Goal: Information Seeking & Learning: Learn about a topic

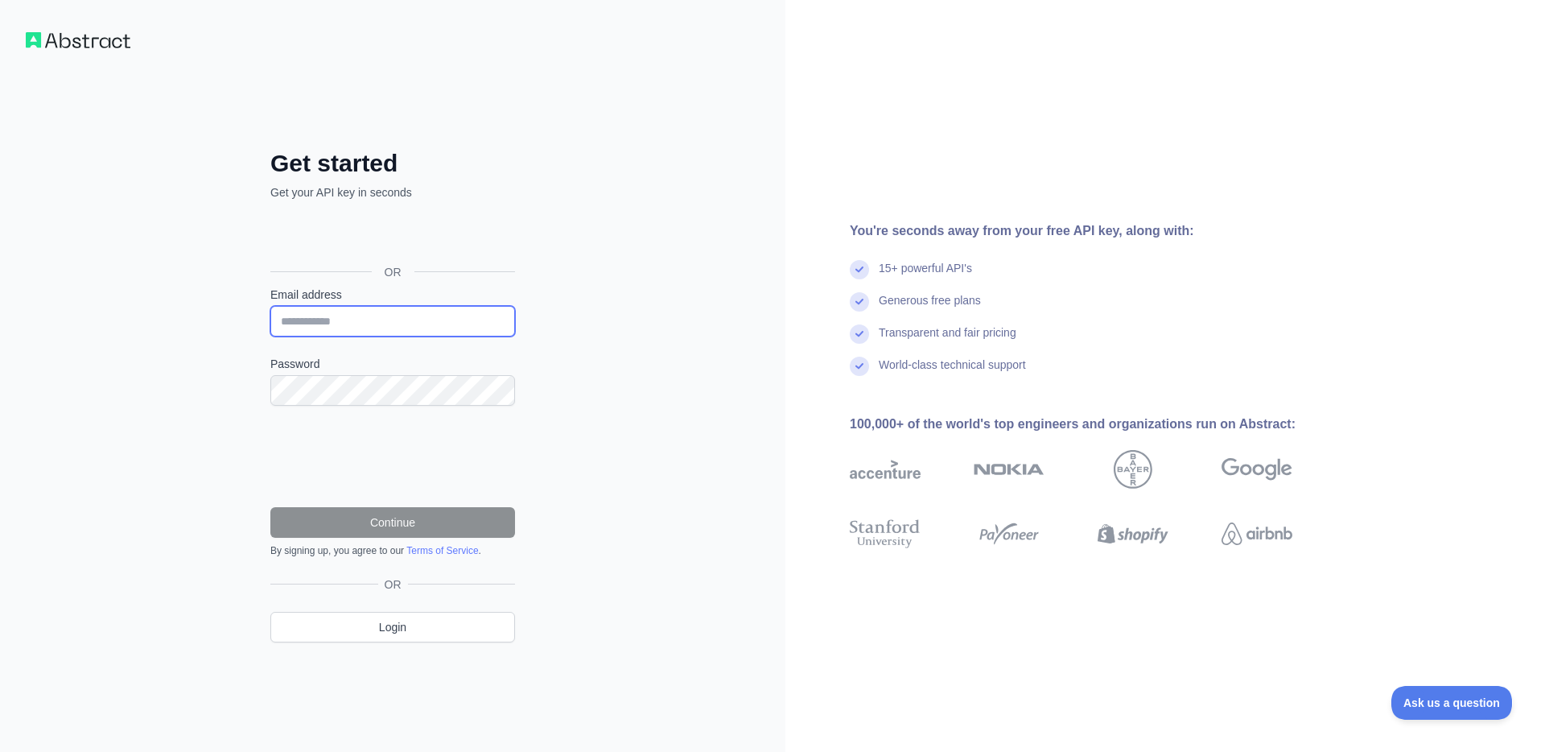
click at [481, 320] on input "Email address" at bounding box center [392, 321] width 245 height 31
click at [455, 325] on input "Email address" at bounding box center [392, 321] width 245 height 31
click at [371, 327] on input "Email address" at bounding box center [392, 321] width 245 height 31
click at [0, 751] on com-1password-button at bounding box center [0, 752] width 0 height 0
click at [372, 628] on link "Login" at bounding box center [392, 627] width 245 height 31
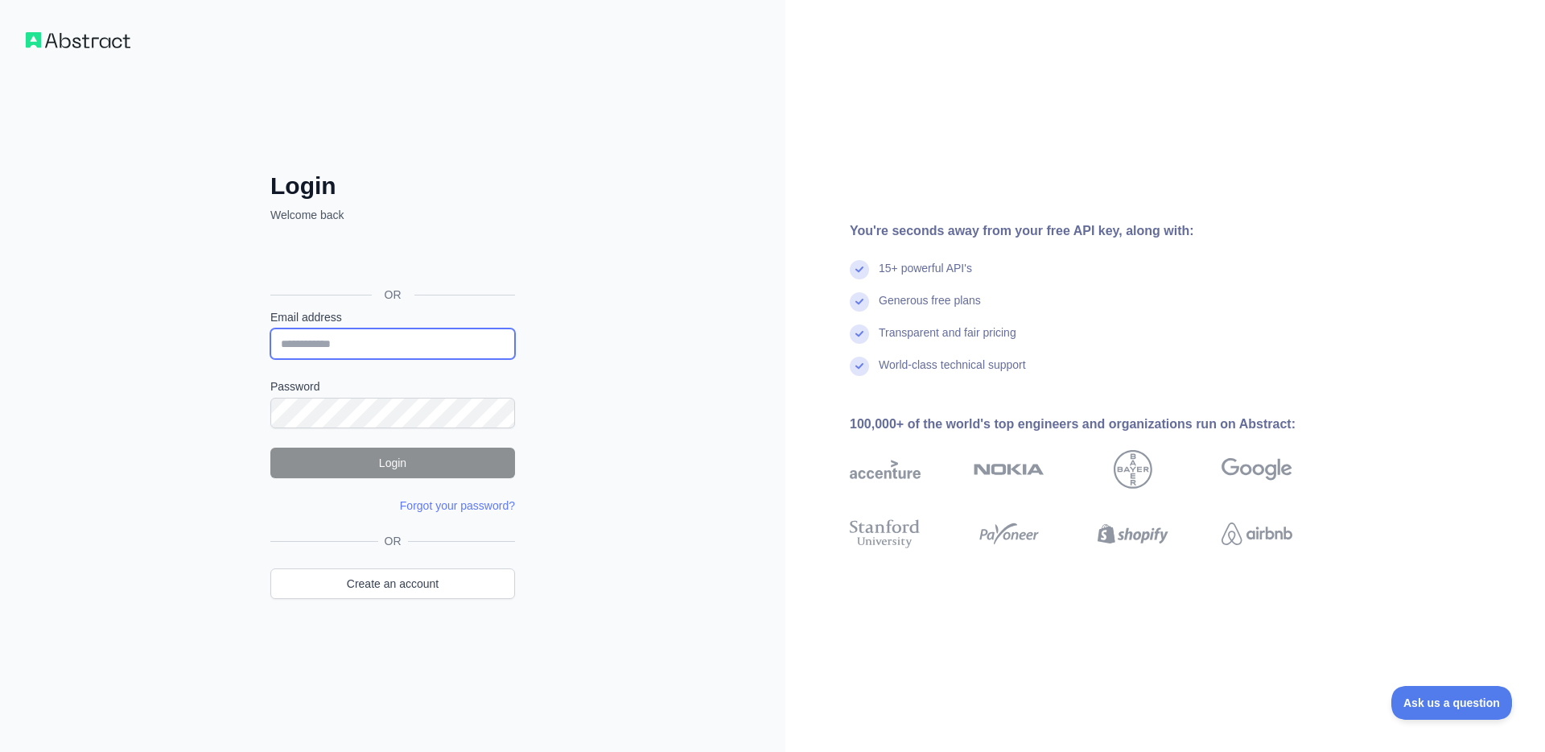
click at [465, 347] on input "Email address" at bounding box center [392, 343] width 245 height 31
type input "**********"
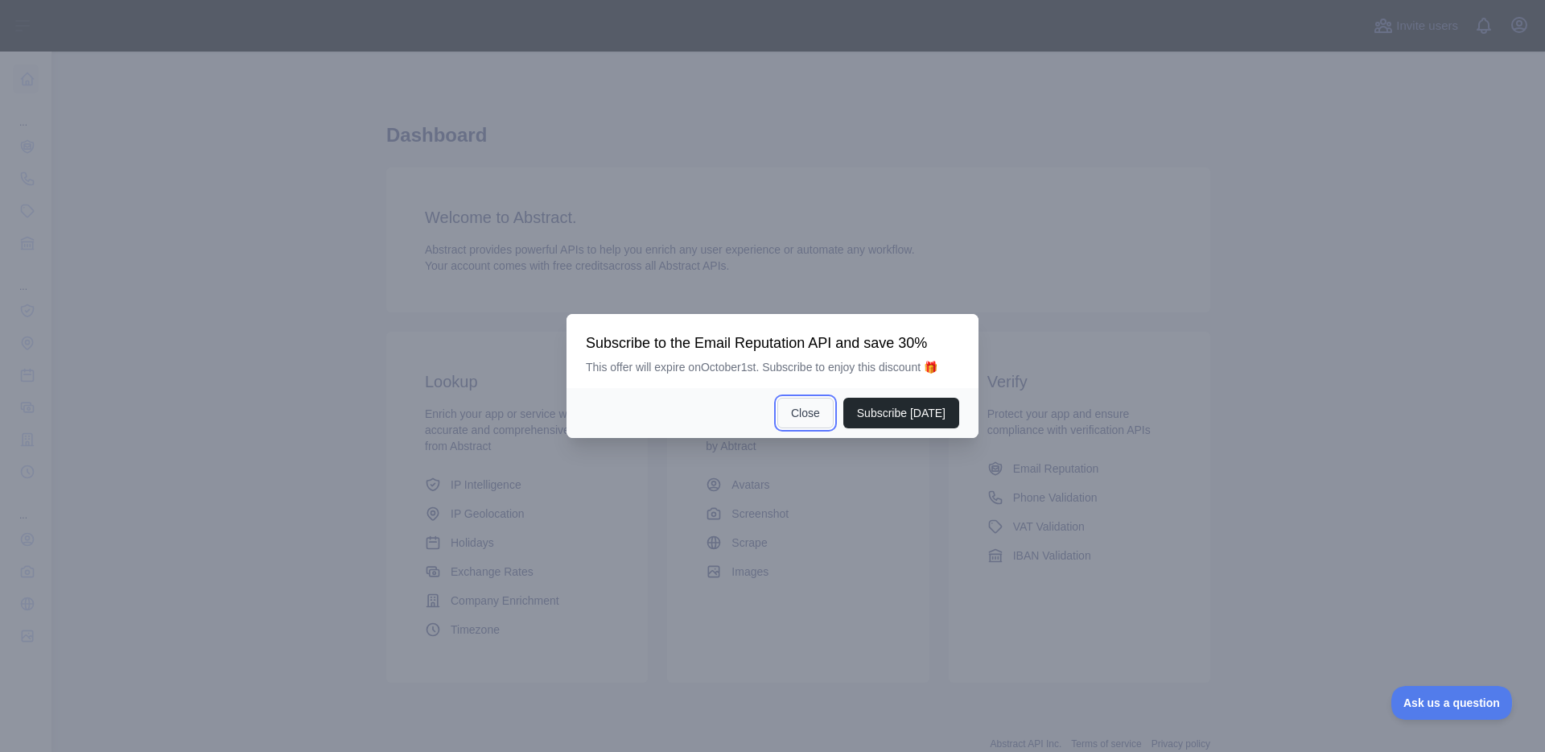
click at [810, 419] on button "Close" at bounding box center [805, 413] width 56 height 31
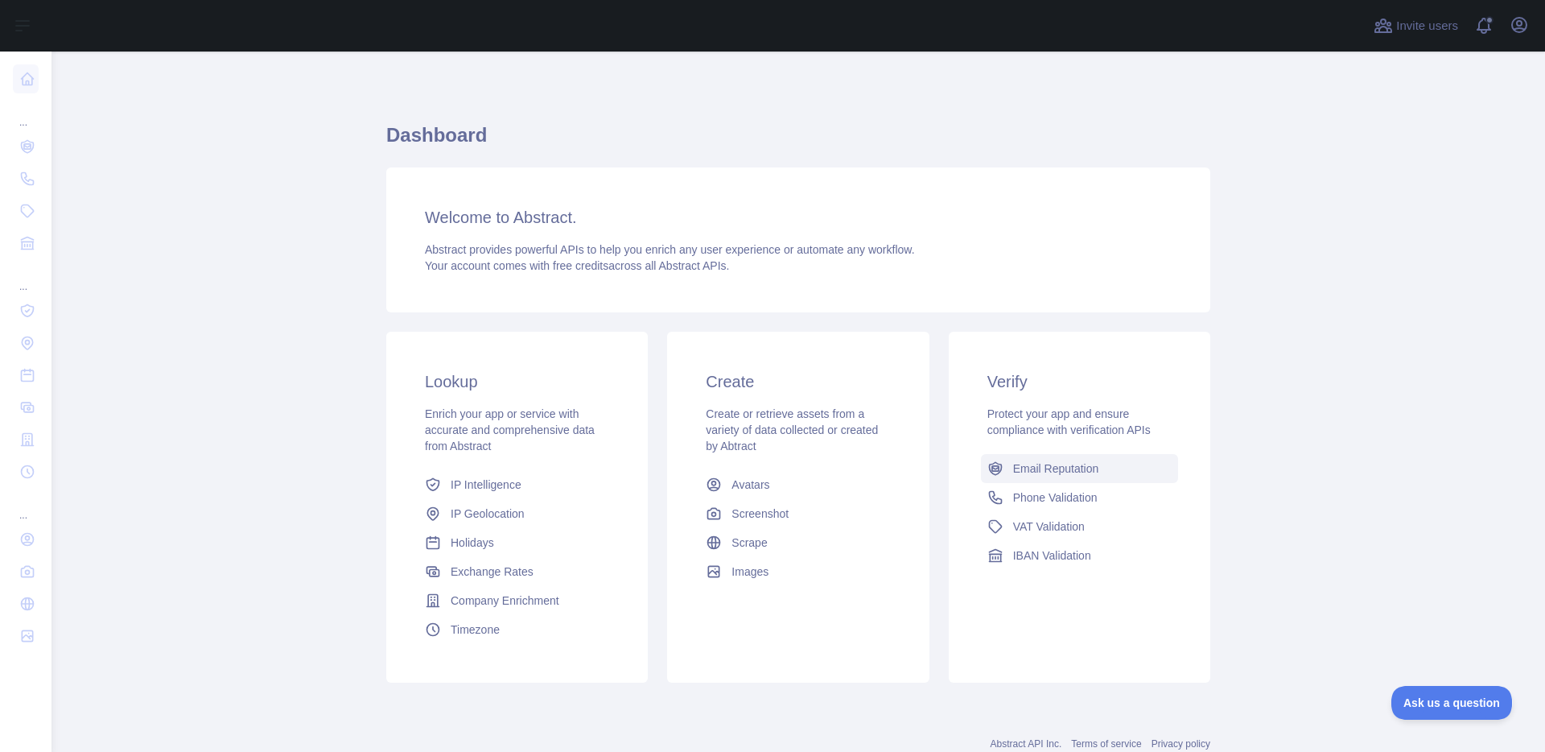
click at [1092, 468] on span "Email Reputation" at bounding box center [1056, 468] width 86 height 16
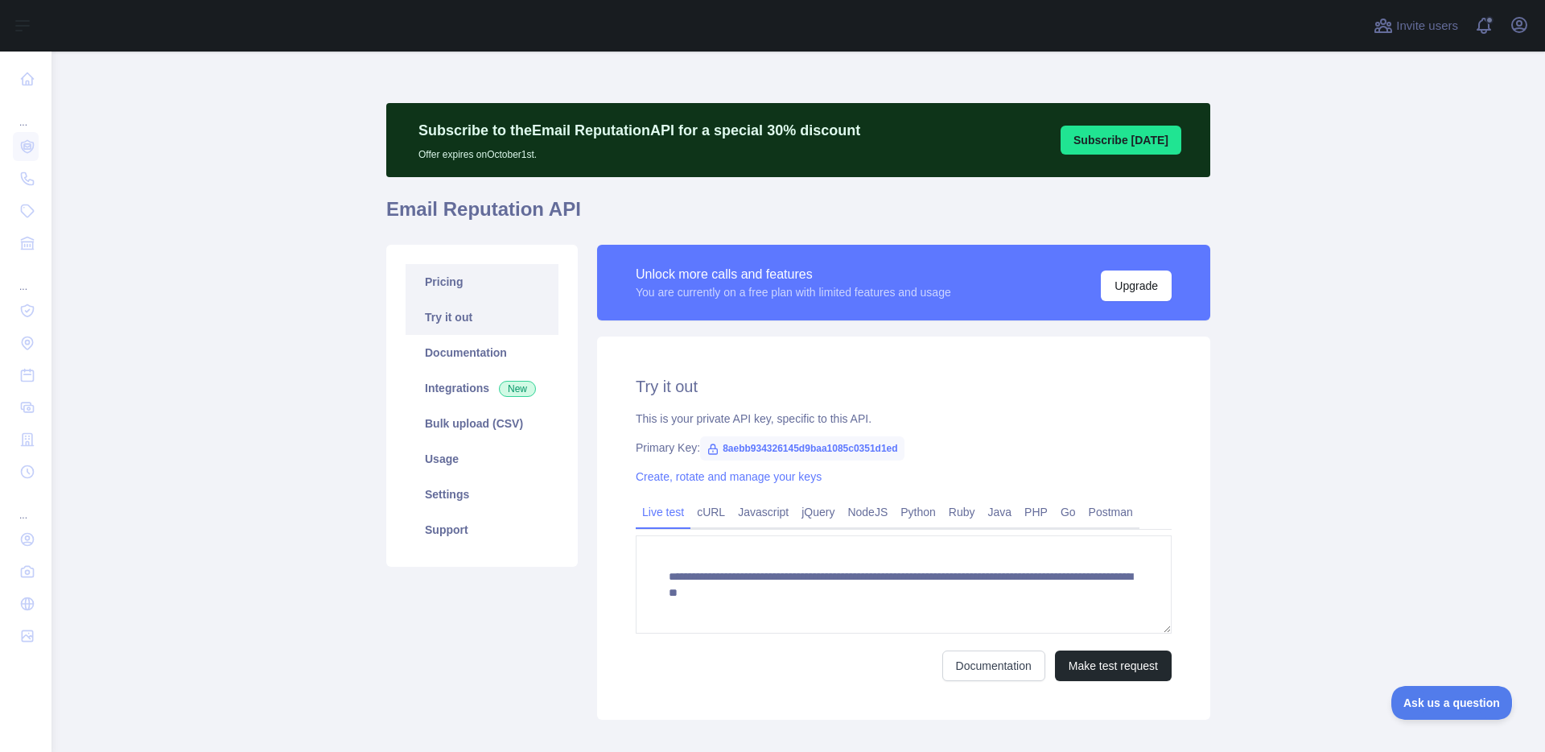
click at [439, 283] on link "Pricing" at bounding box center [482, 281] width 153 height 35
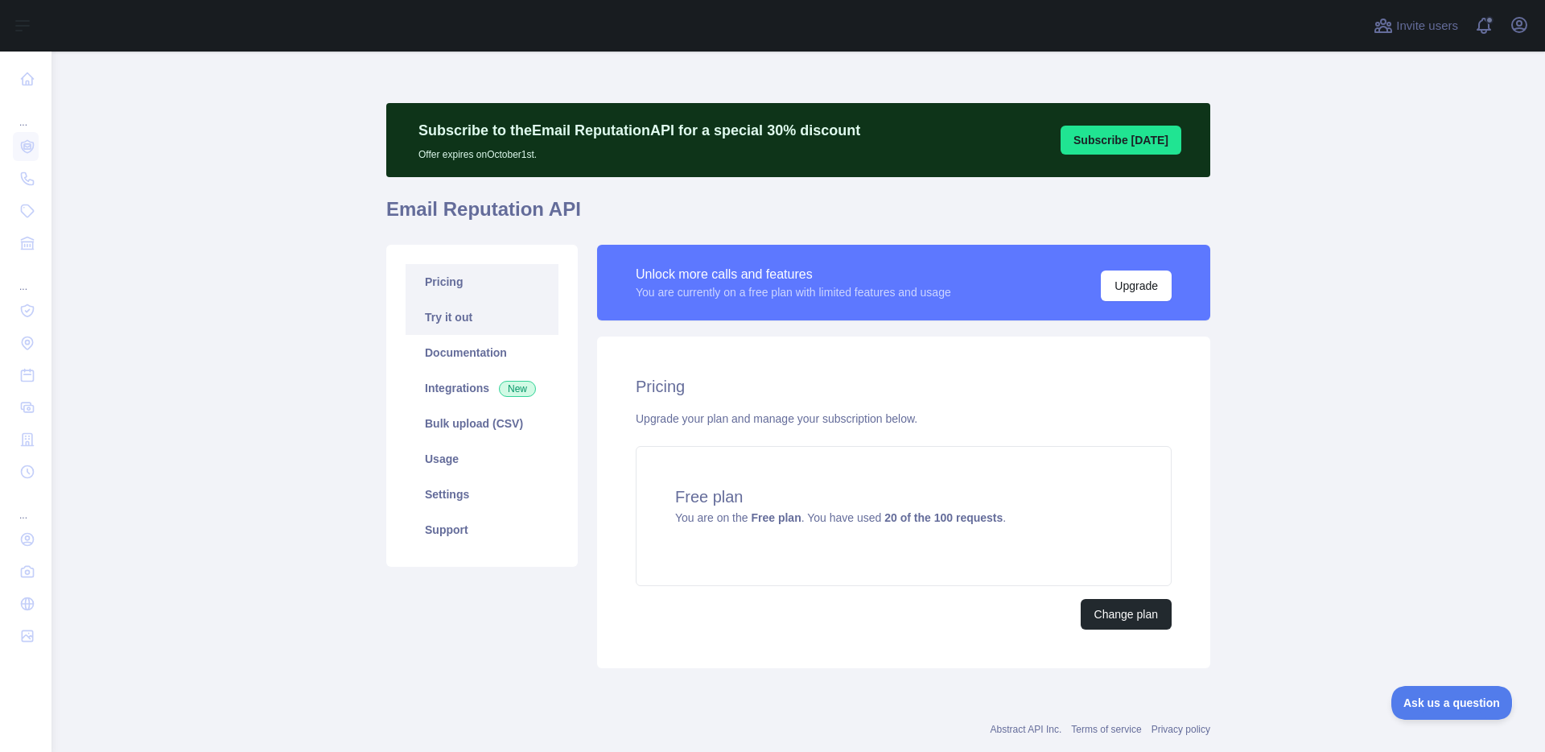
click at [450, 322] on link "Try it out" at bounding box center [482, 316] width 153 height 35
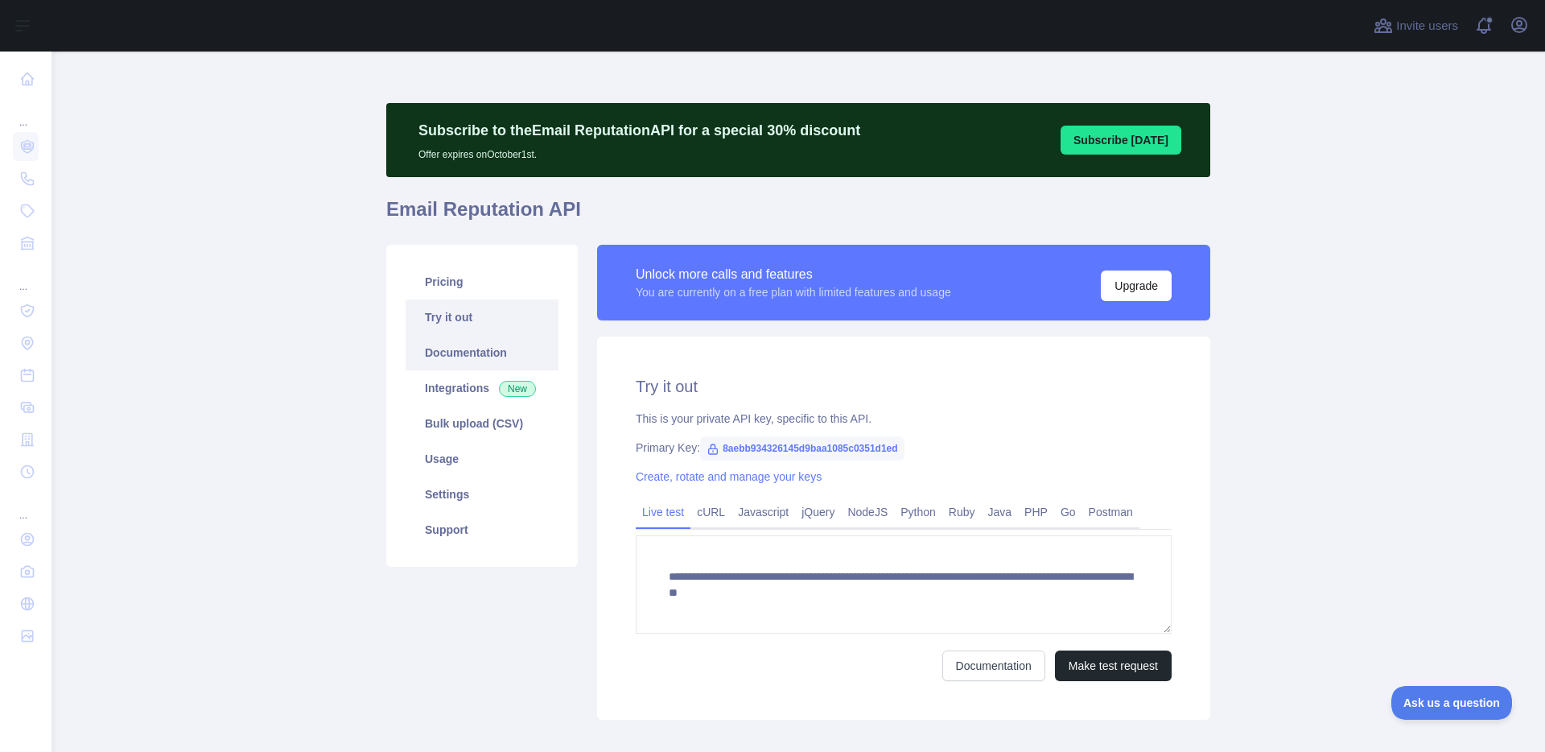
click at [464, 353] on link "Documentation" at bounding box center [482, 352] width 153 height 35
click at [513, 288] on link "Pricing" at bounding box center [482, 281] width 153 height 35
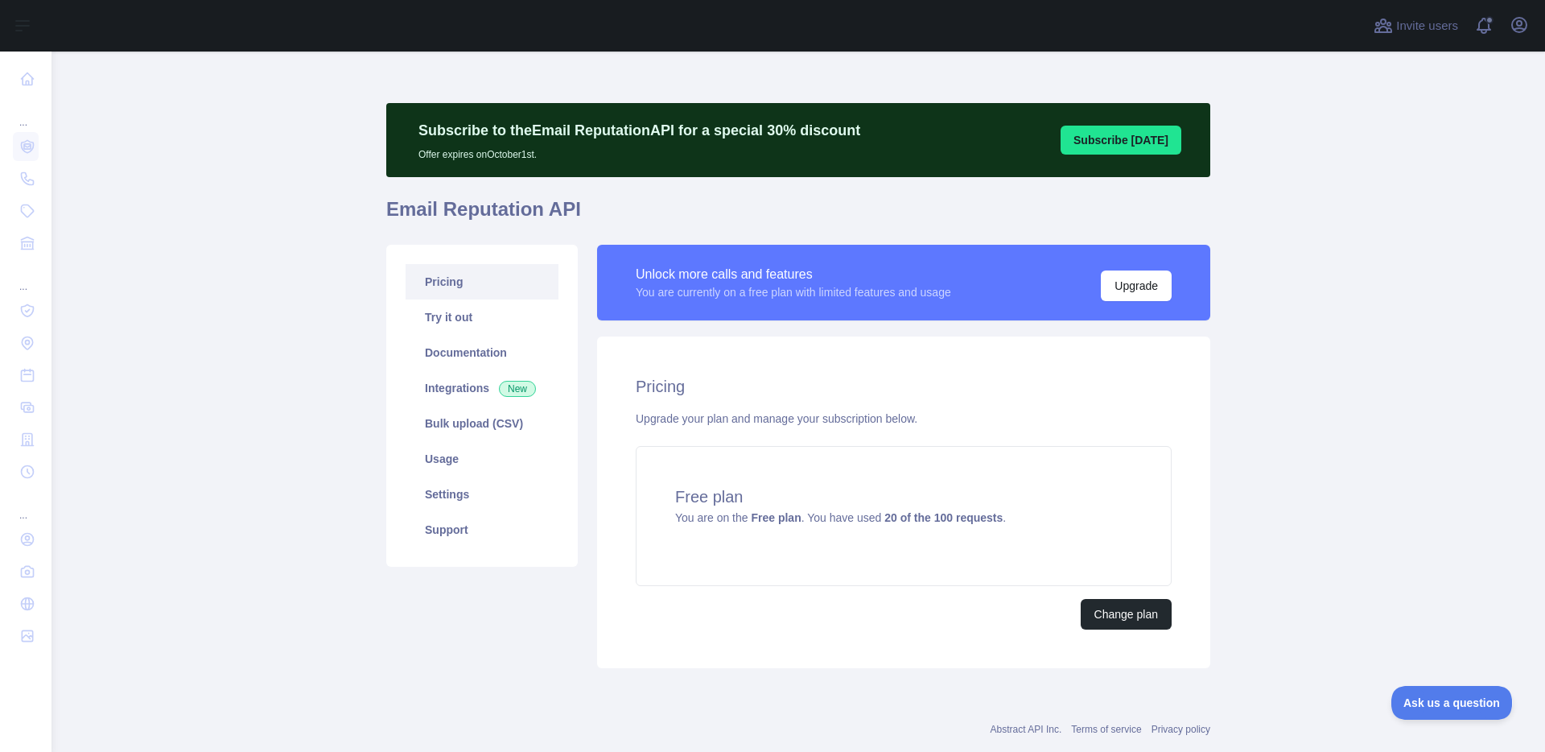
click at [806, 122] on p "Subscribe to the Email Reputation API for a special 30 % discount" at bounding box center [640, 130] width 442 height 23
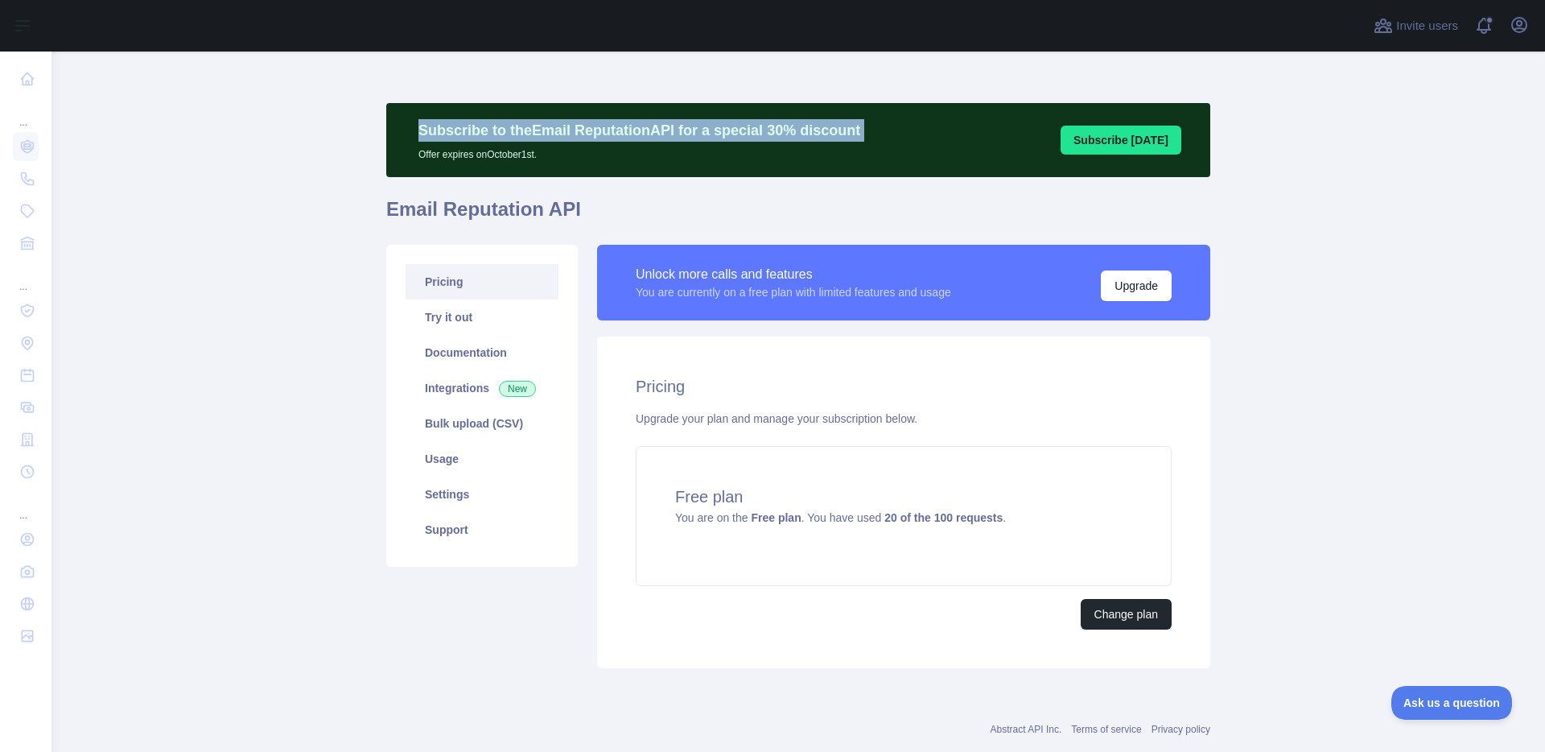
click at [806, 122] on p "Subscribe to the Email Reputation API for a special 30 % discount" at bounding box center [640, 130] width 442 height 23
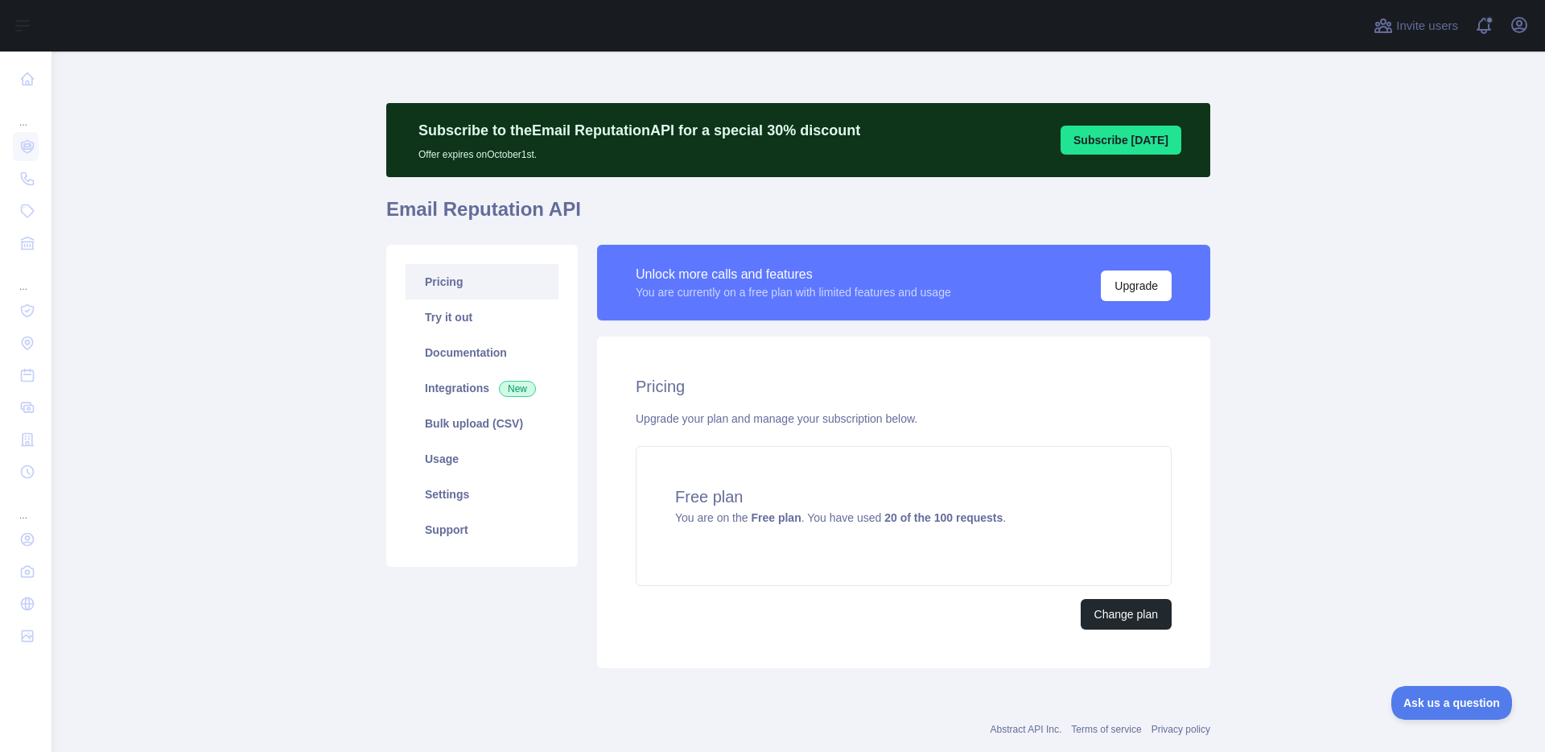
click at [806, 122] on p "Subscribe to the Email Reputation API for a special 30 % discount" at bounding box center [640, 130] width 442 height 23
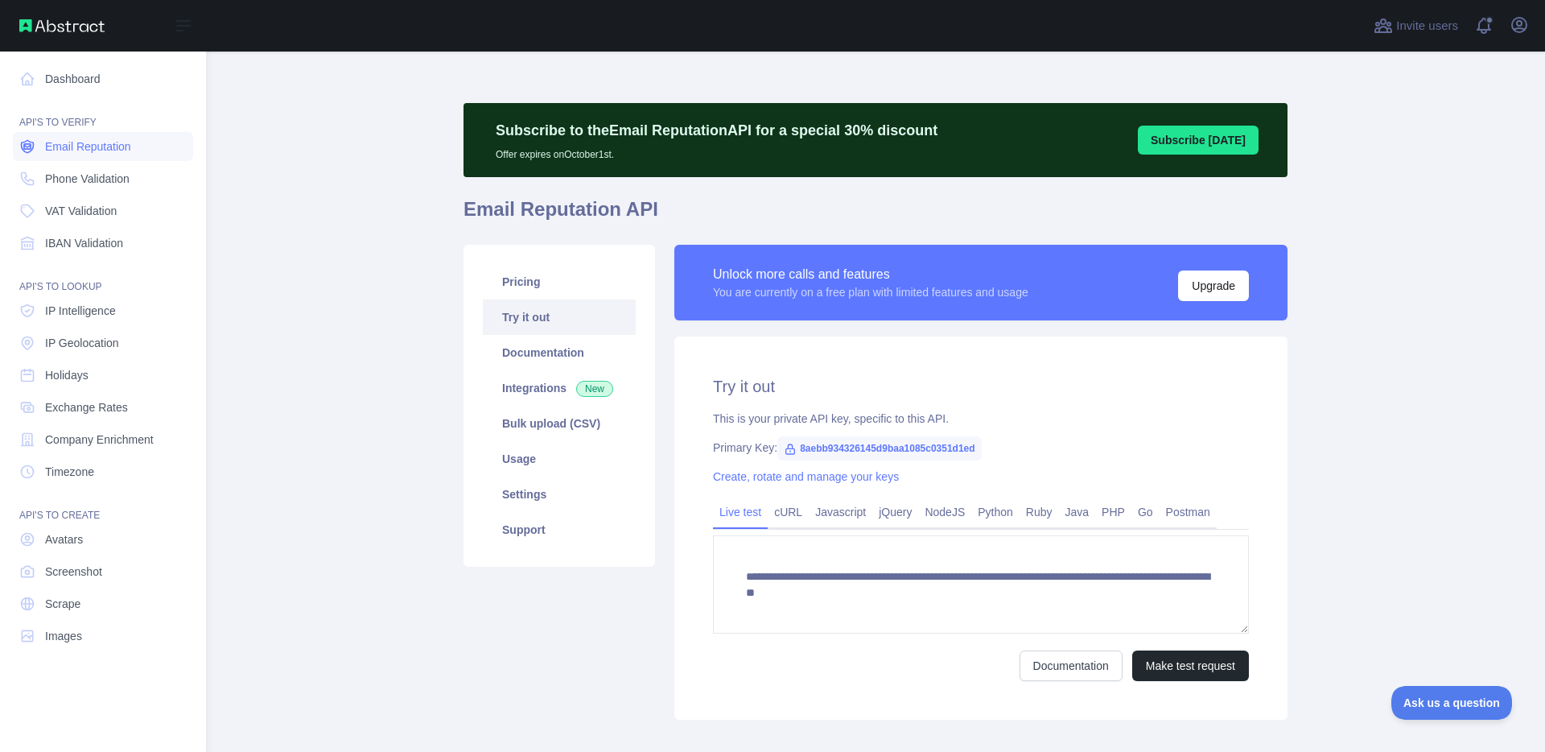
click at [59, 154] on span "Email Reputation" at bounding box center [88, 146] width 86 height 16
click at [78, 154] on span "Email Reputation" at bounding box center [88, 146] width 86 height 16
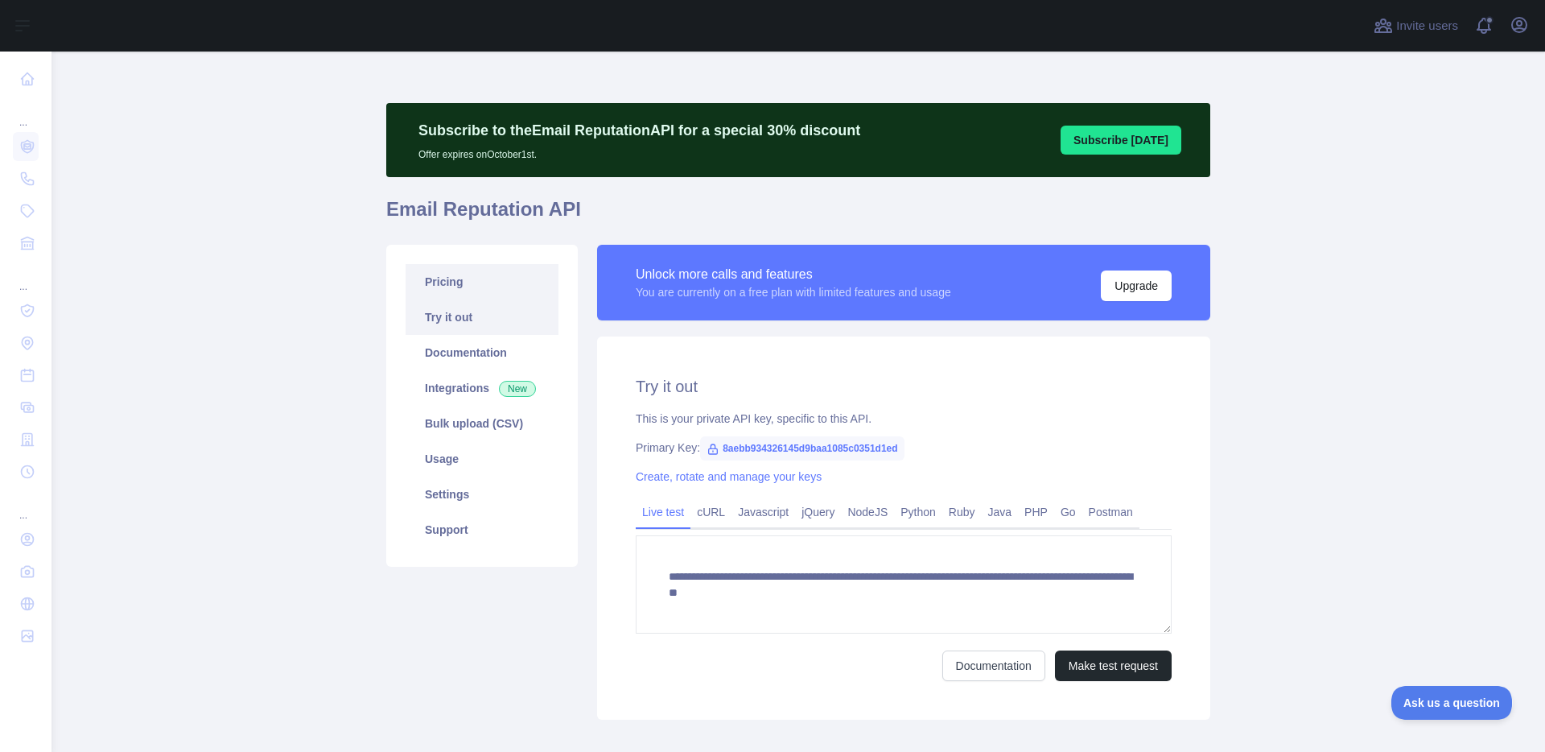
click at [485, 268] on link "Pricing" at bounding box center [482, 281] width 153 height 35
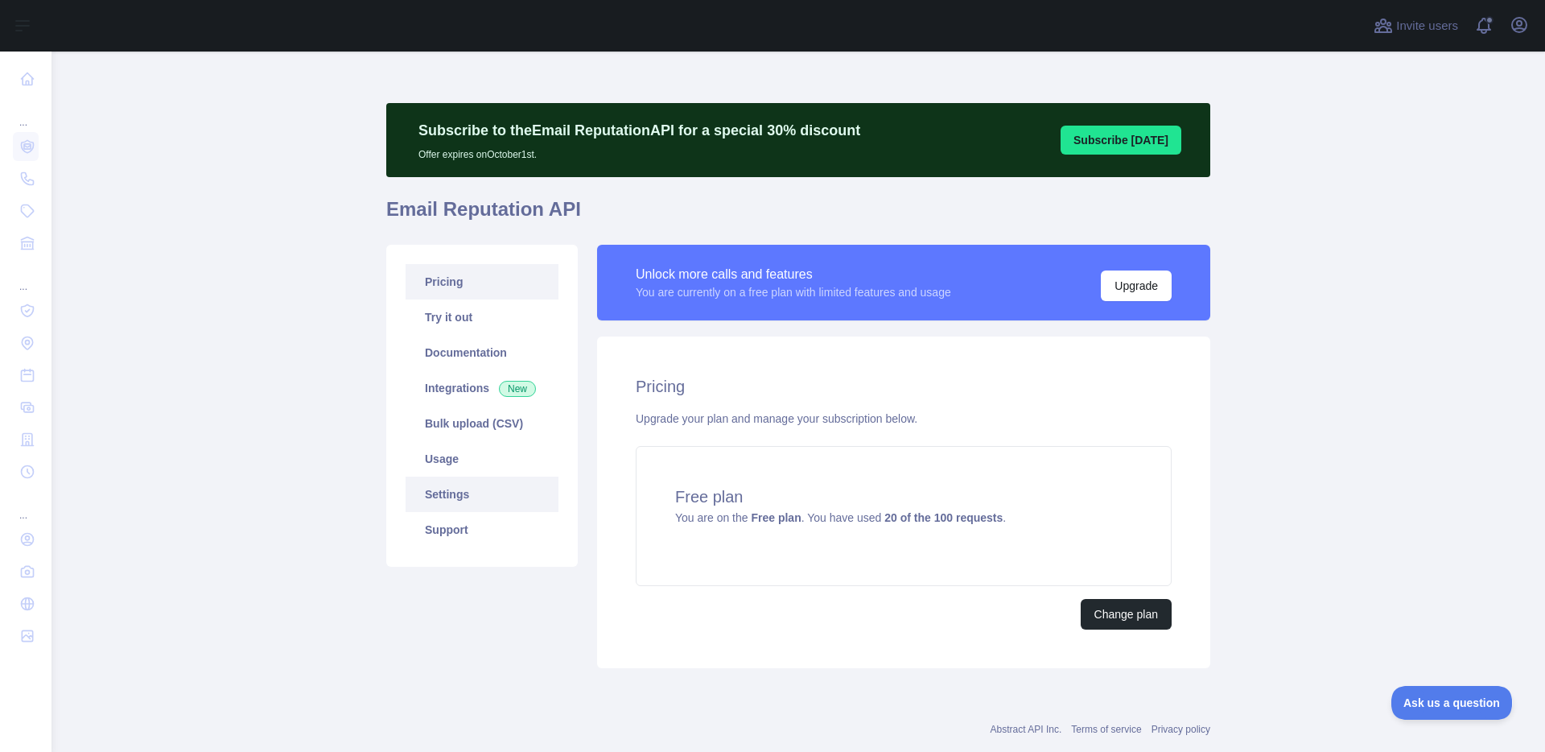
click at [457, 493] on link "Settings" at bounding box center [482, 493] width 153 height 35
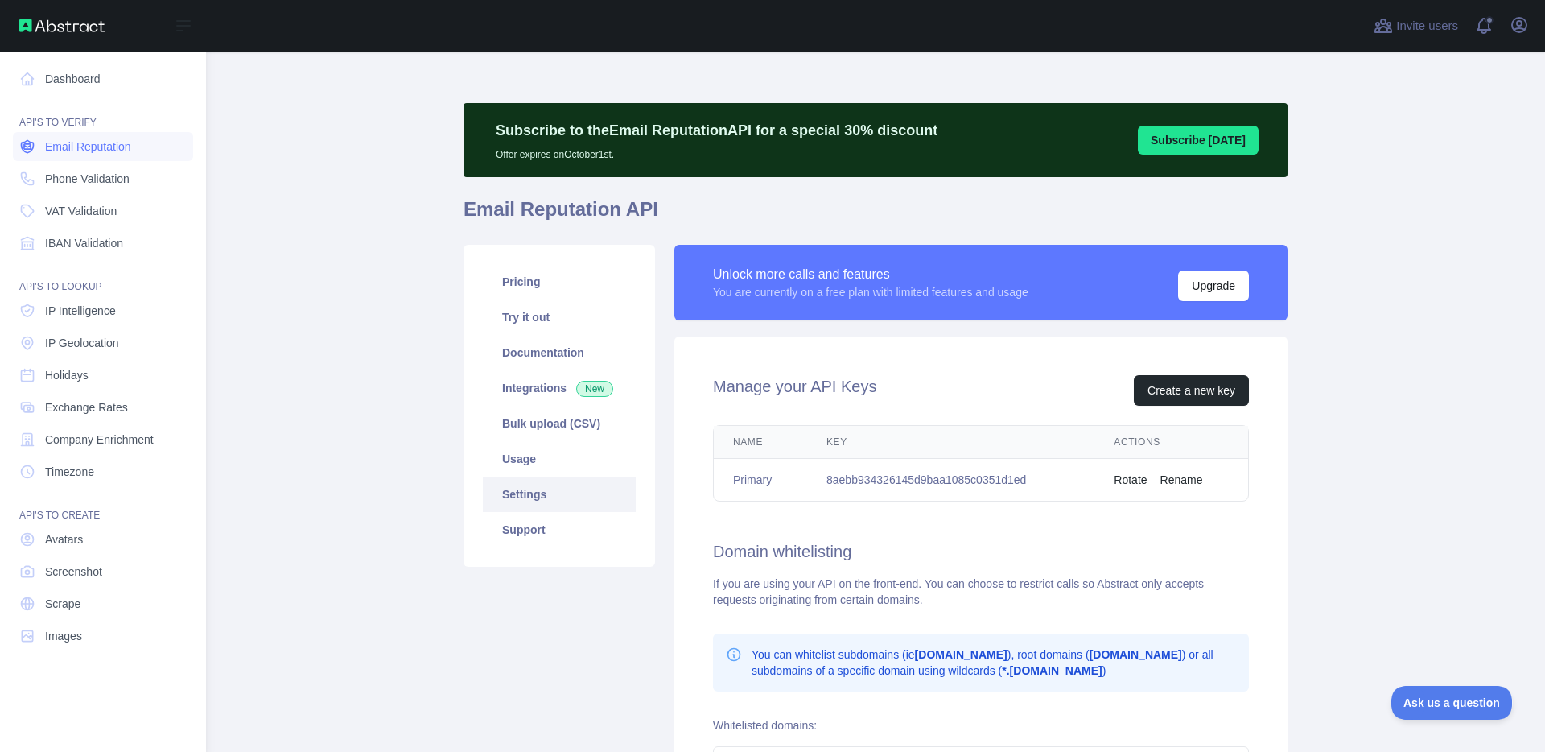
click at [54, 146] on span "Email Reputation" at bounding box center [88, 146] width 86 height 16
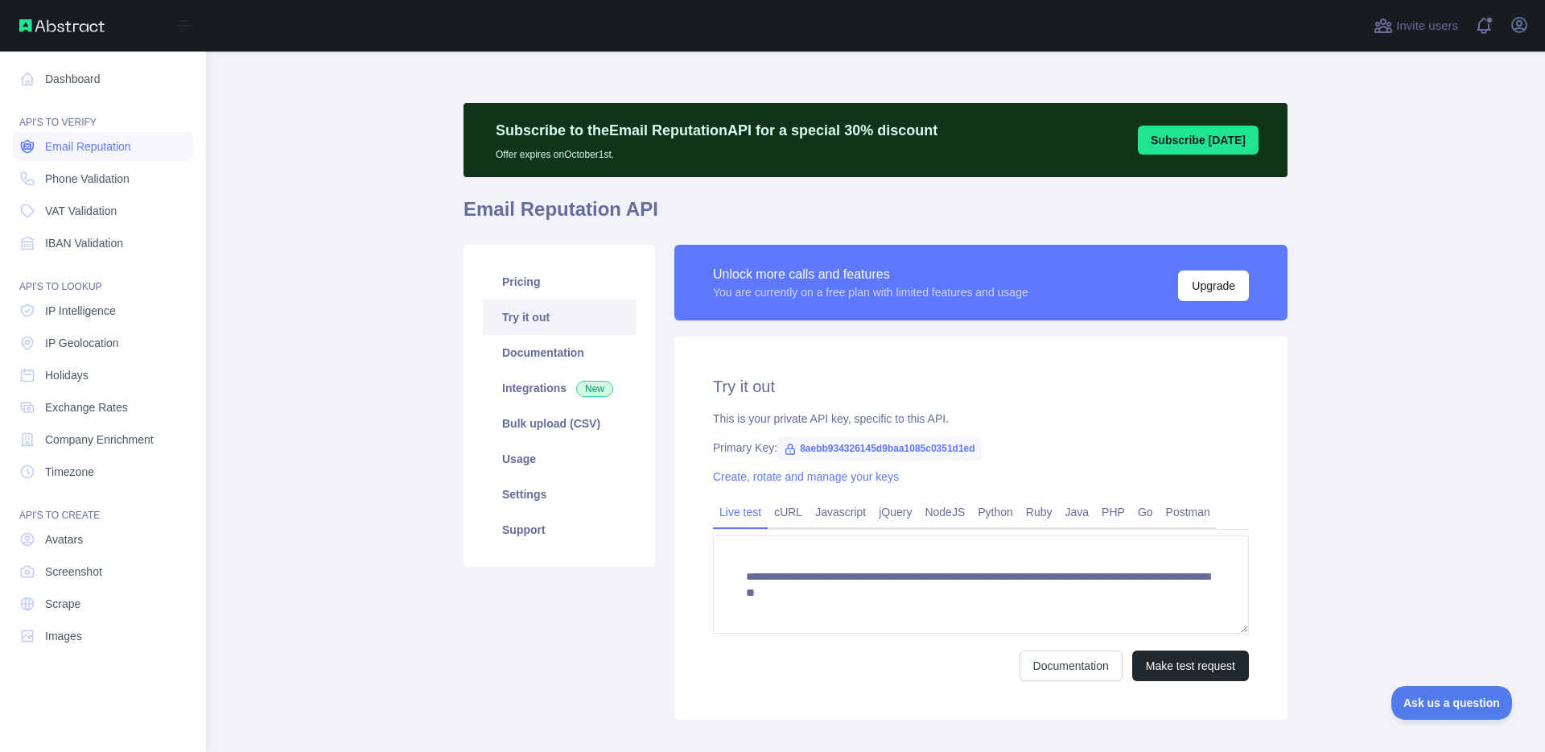
click at [54, 146] on span "Email Reputation" at bounding box center [88, 146] width 86 height 16
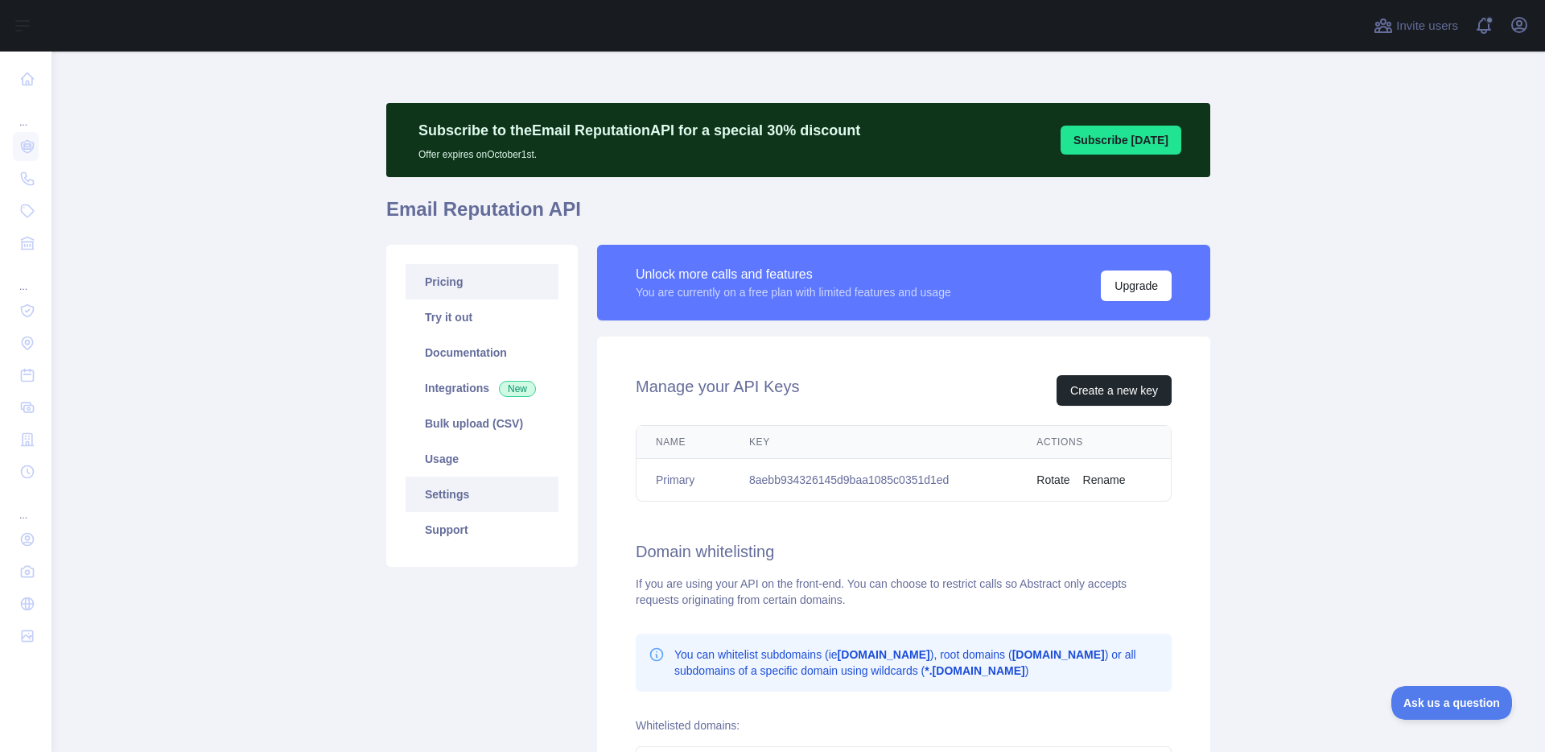
click at [431, 274] on link "Pricing" at bounding box center [482, 281] width 153 height 35
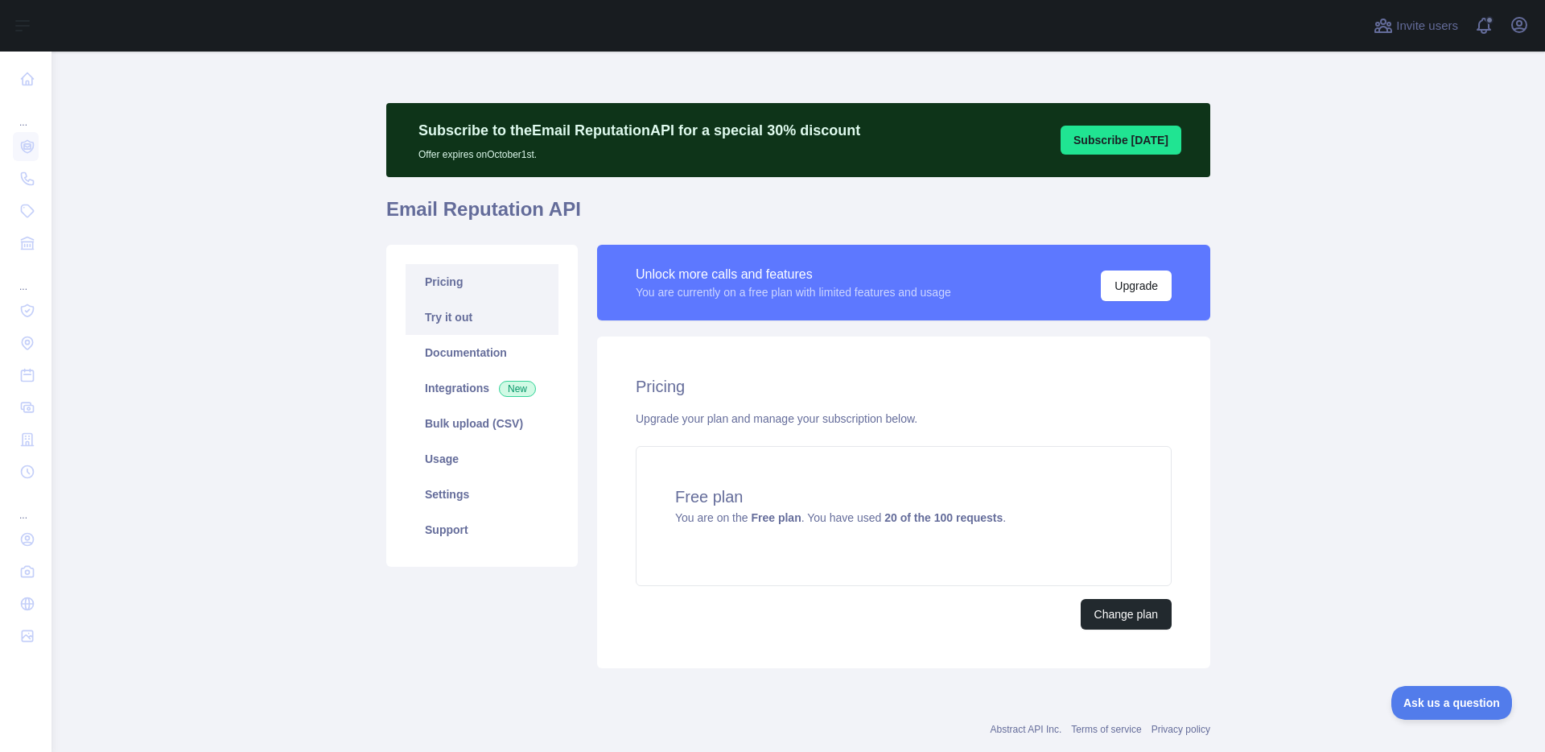
click at [480, 318] on link "Try it out" at bounding box center [482, 316] width 153 height 35
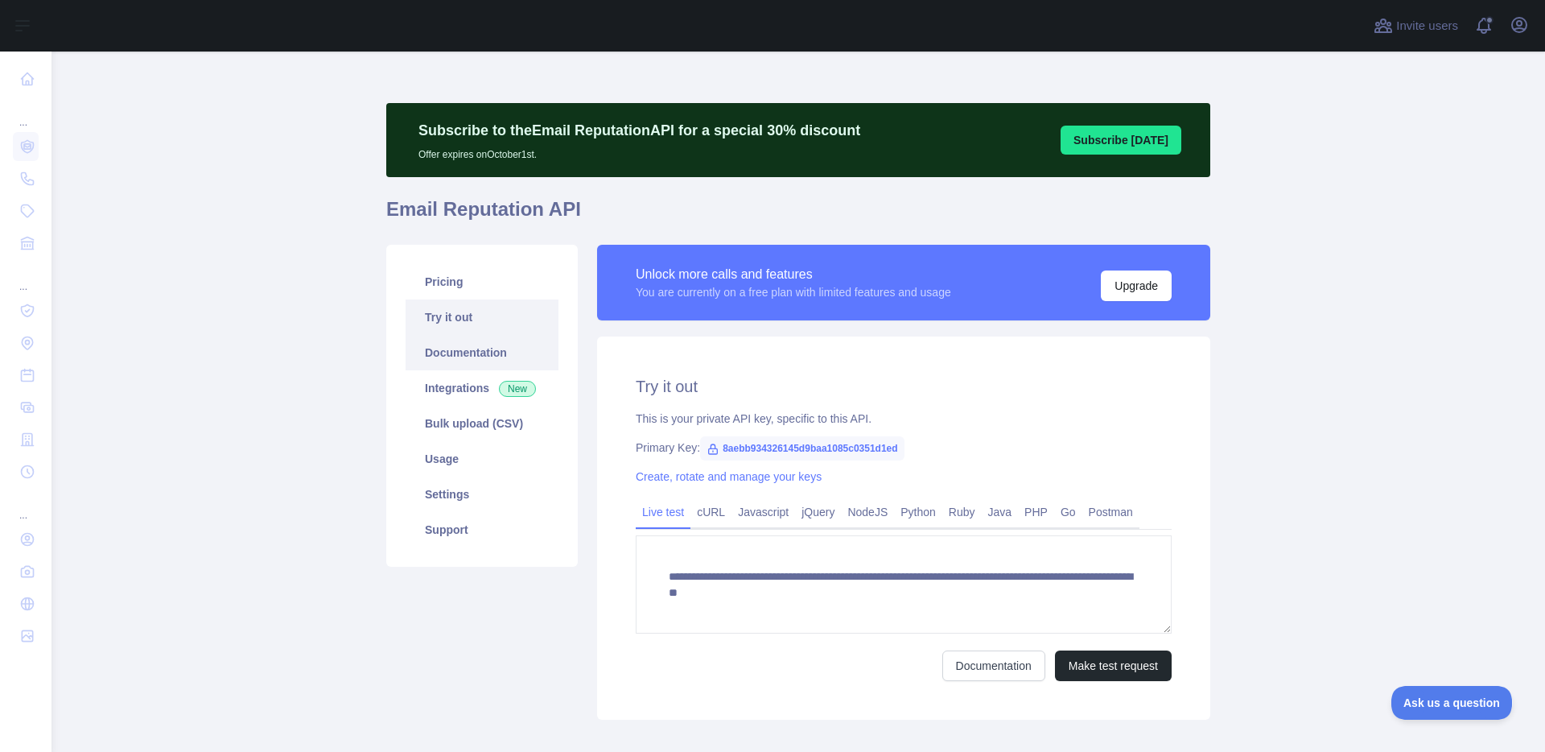
click at [465, 360] on link "Documentation" at bounding box center [482, 352] width 153 height 35
click at [466, 295] on link "Pricing" at bounding box center [482, 281] width 153 height 35
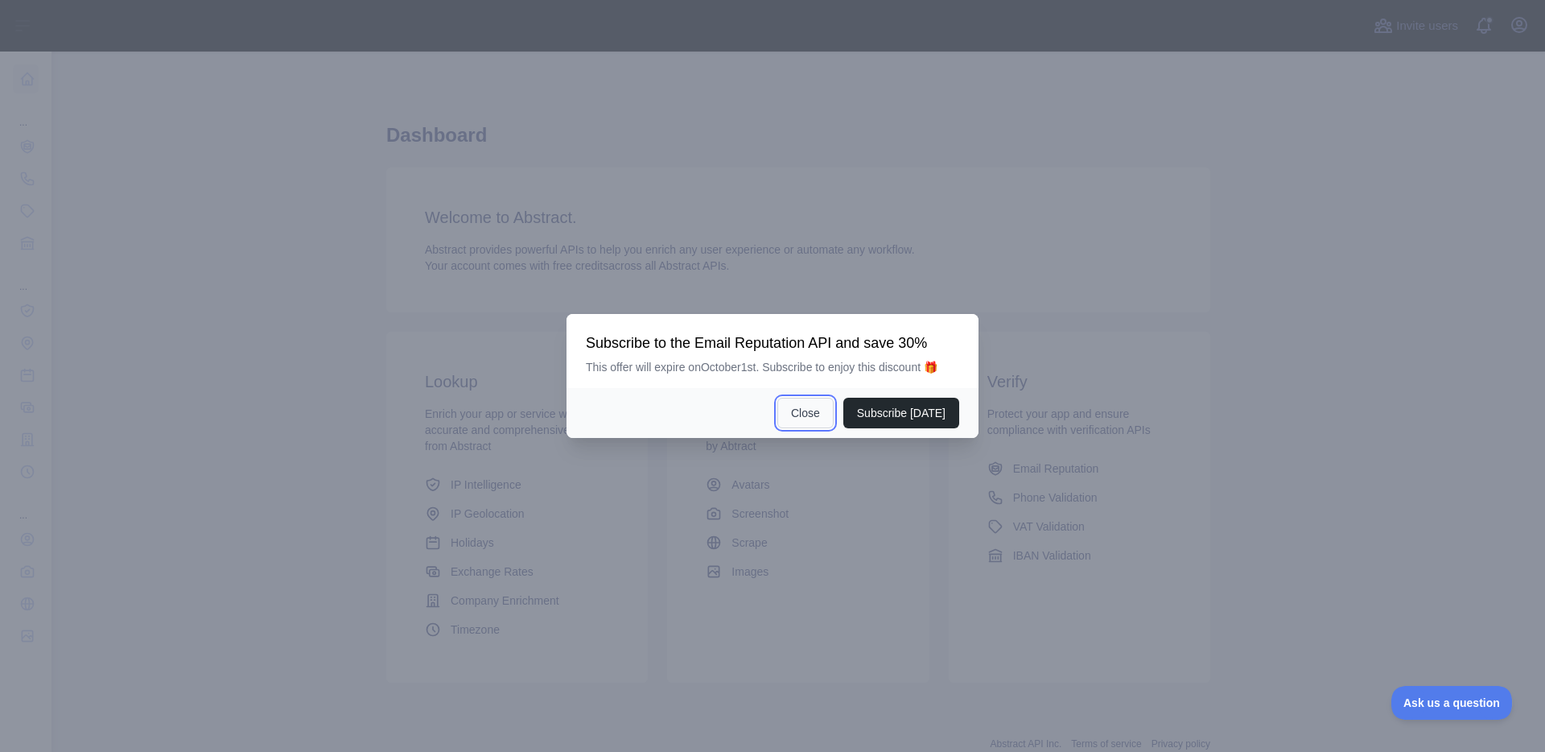
click at [807, 406] on button "Close" at bounding box center [805, 413] width 56 height 31
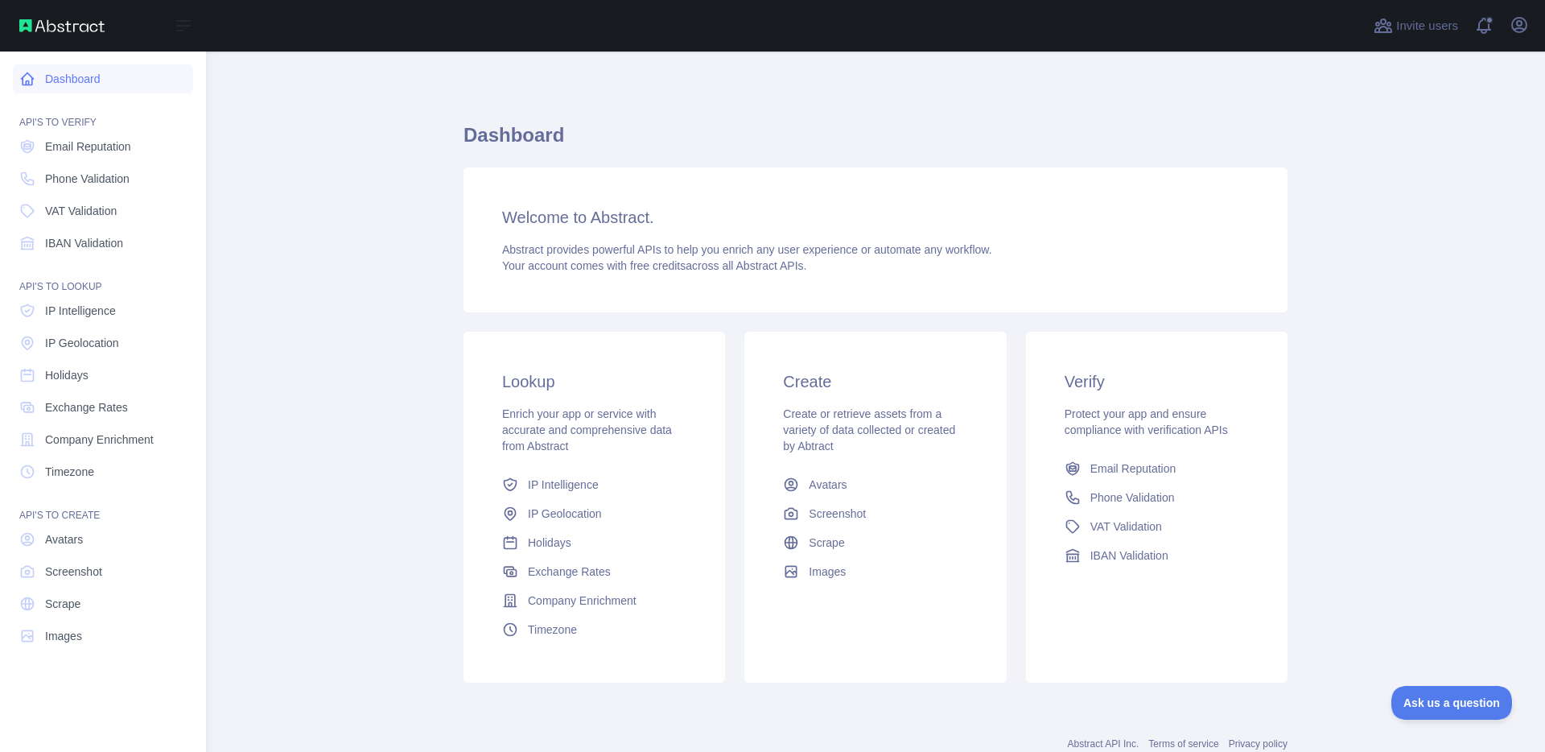
click at [37, 86] on link "Dashboard" at bounding box center [103, 78] width 180 height 29
